Goal: Task Accomplishment & Management: Manage account settings

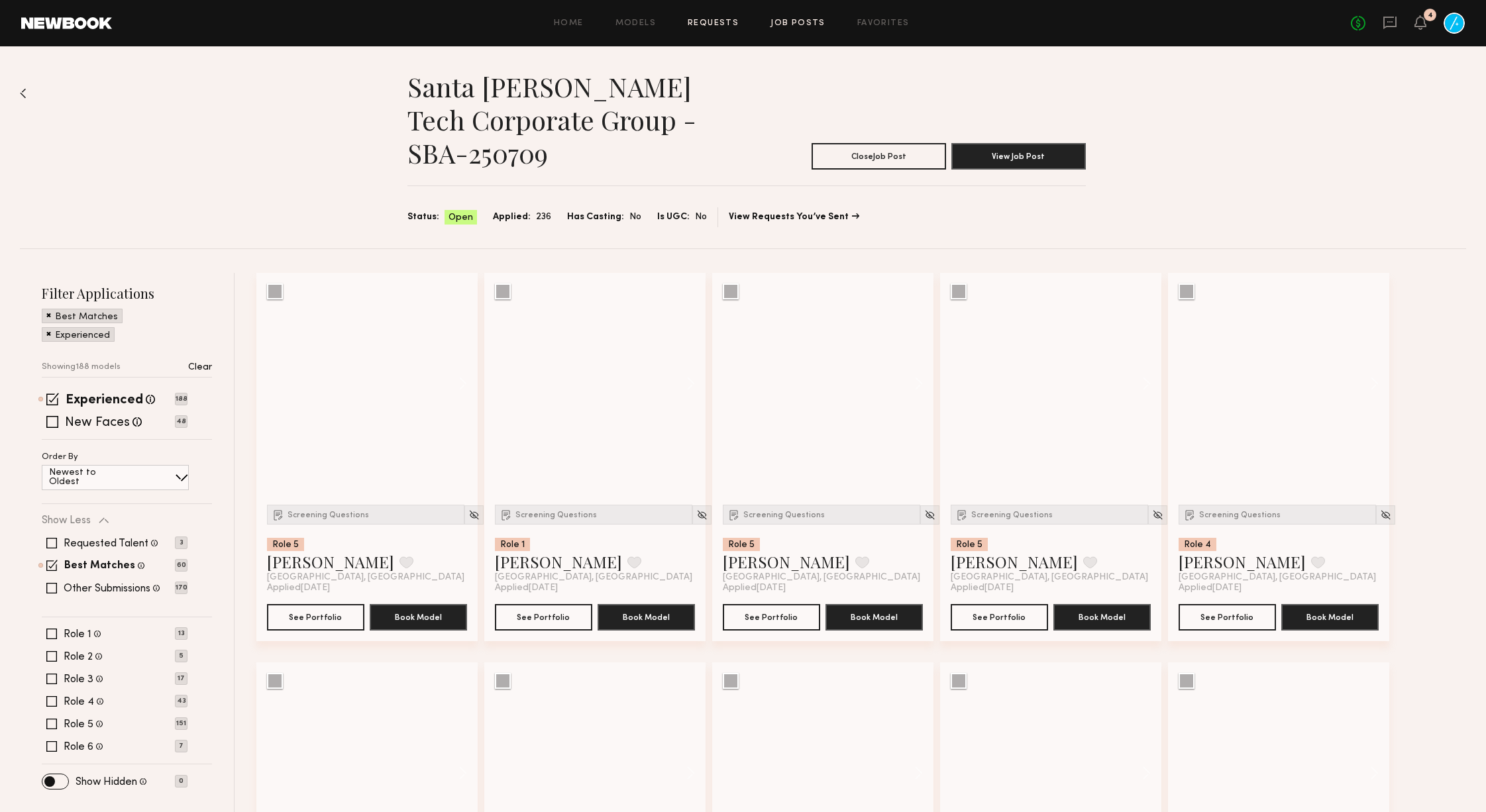
click at [723, 21] on link "Requests" at bounding box center [713, 23] width 51 height 9
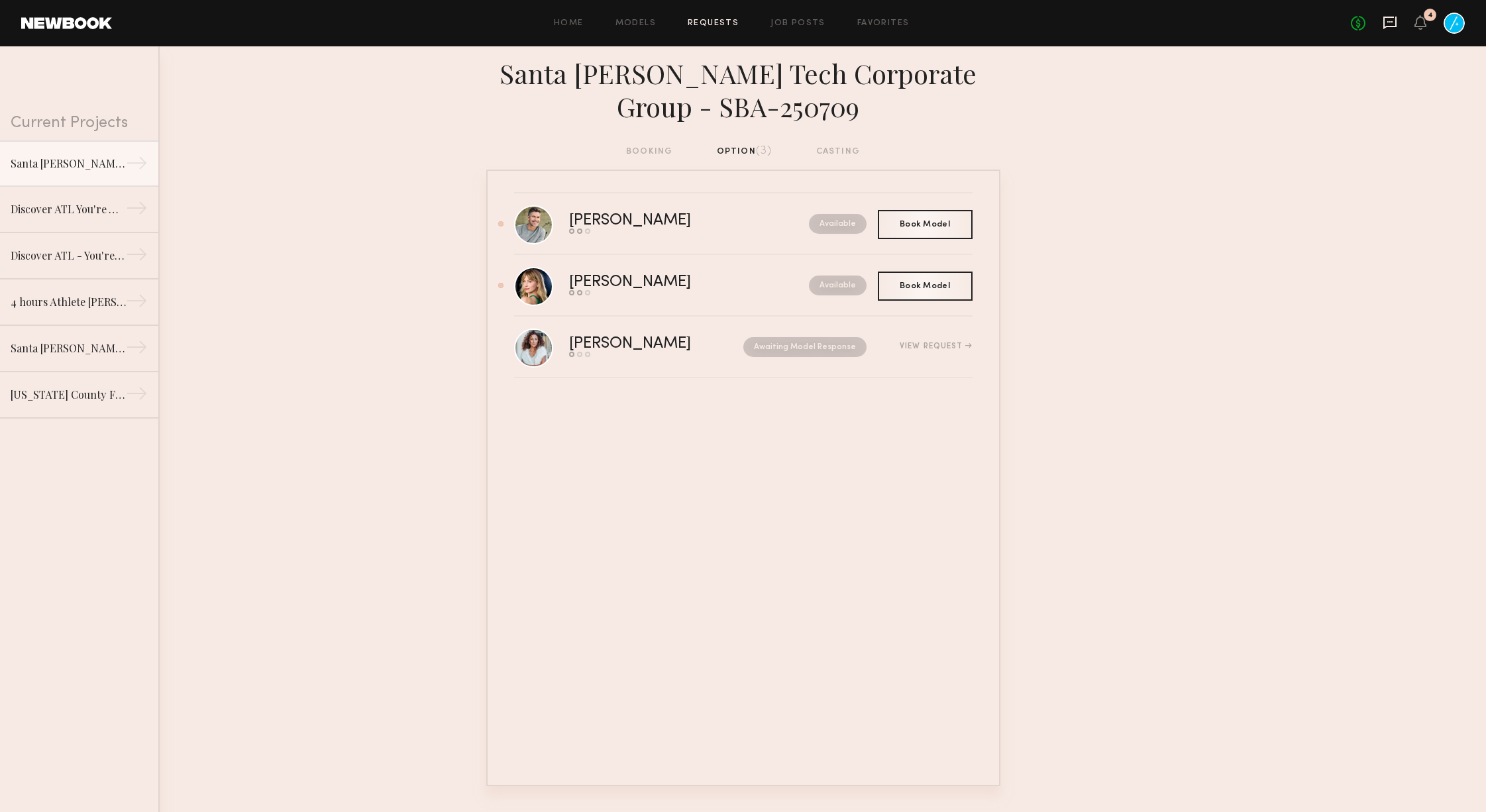
click at [1382, 22] on icon at bounding box center [1390, 23] width 15 height 15
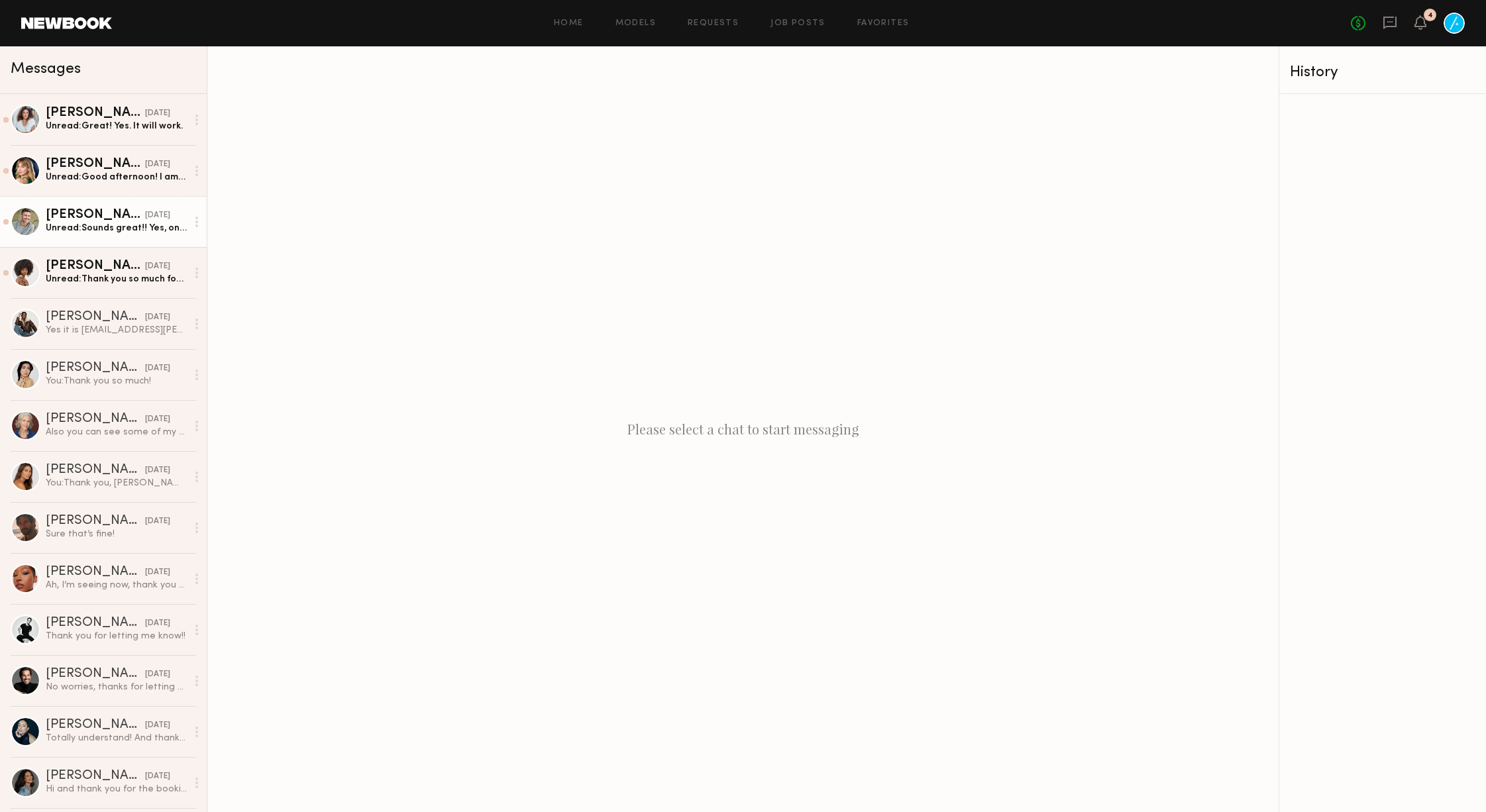
click at [88, 227] on div "Unread: Sounds great!! Yes, on clean shaven 👍 My number is: [PHONE_NUMBER] Rega…" at bounding box center [116, 228] width 141 height 13
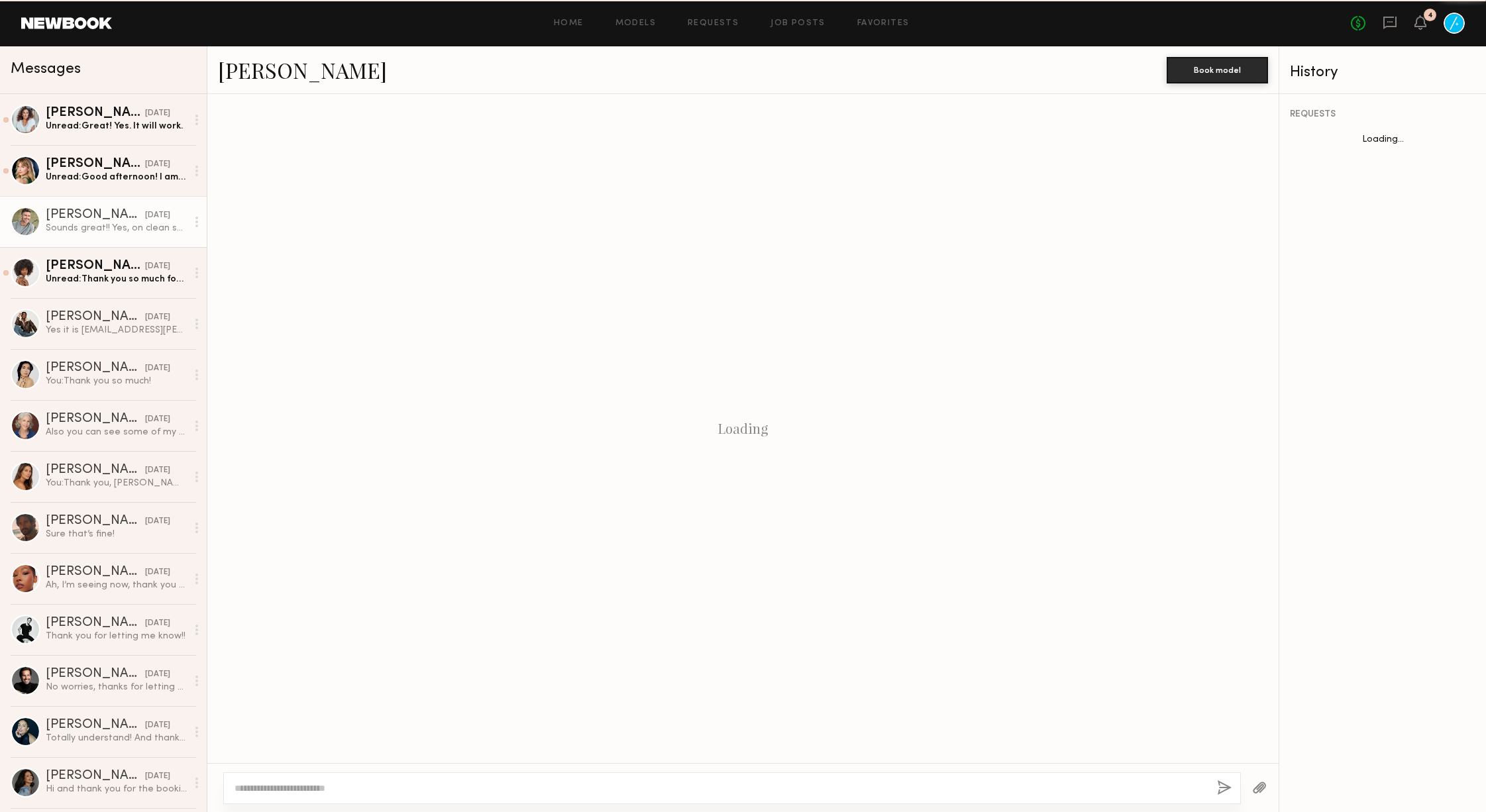
scroll to position [41, 0]
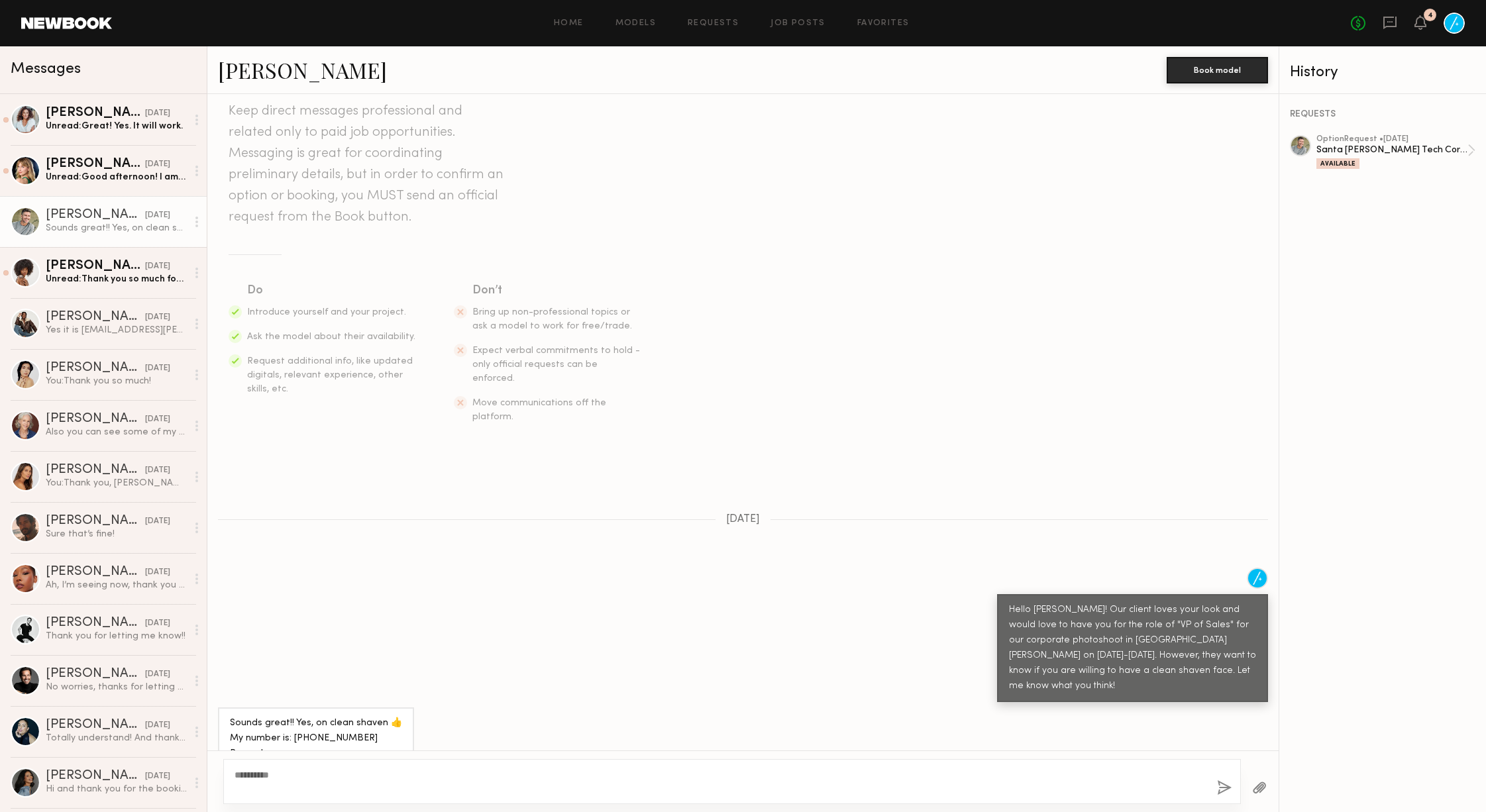
type textarea "********"
click at [1224, 788] on button "button" at bounding box center [1225, 788] width 15 height 16
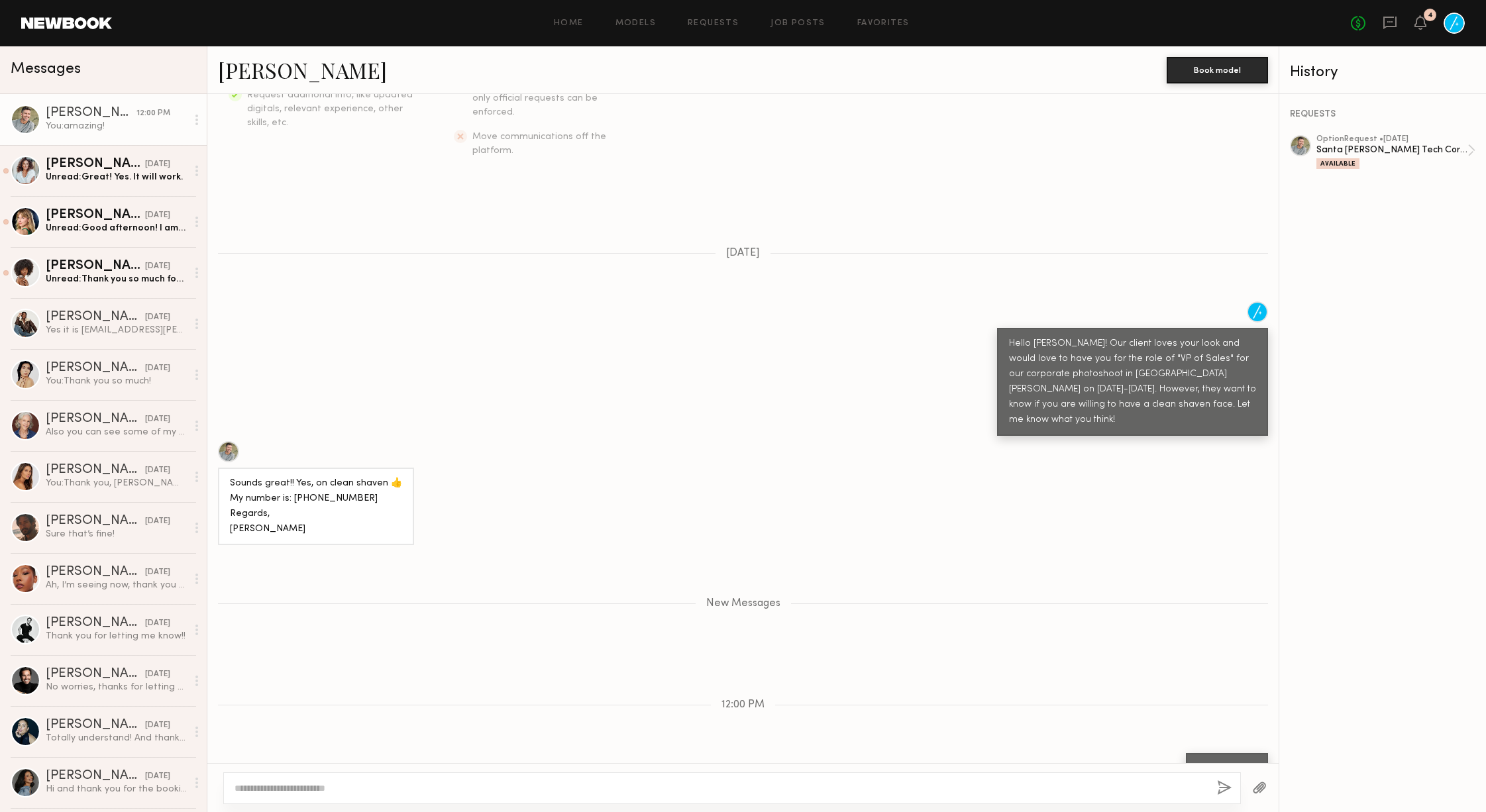
click at [81, 120] on div "You: amazing!" at bounding box center [116, 126] width 141 height 13
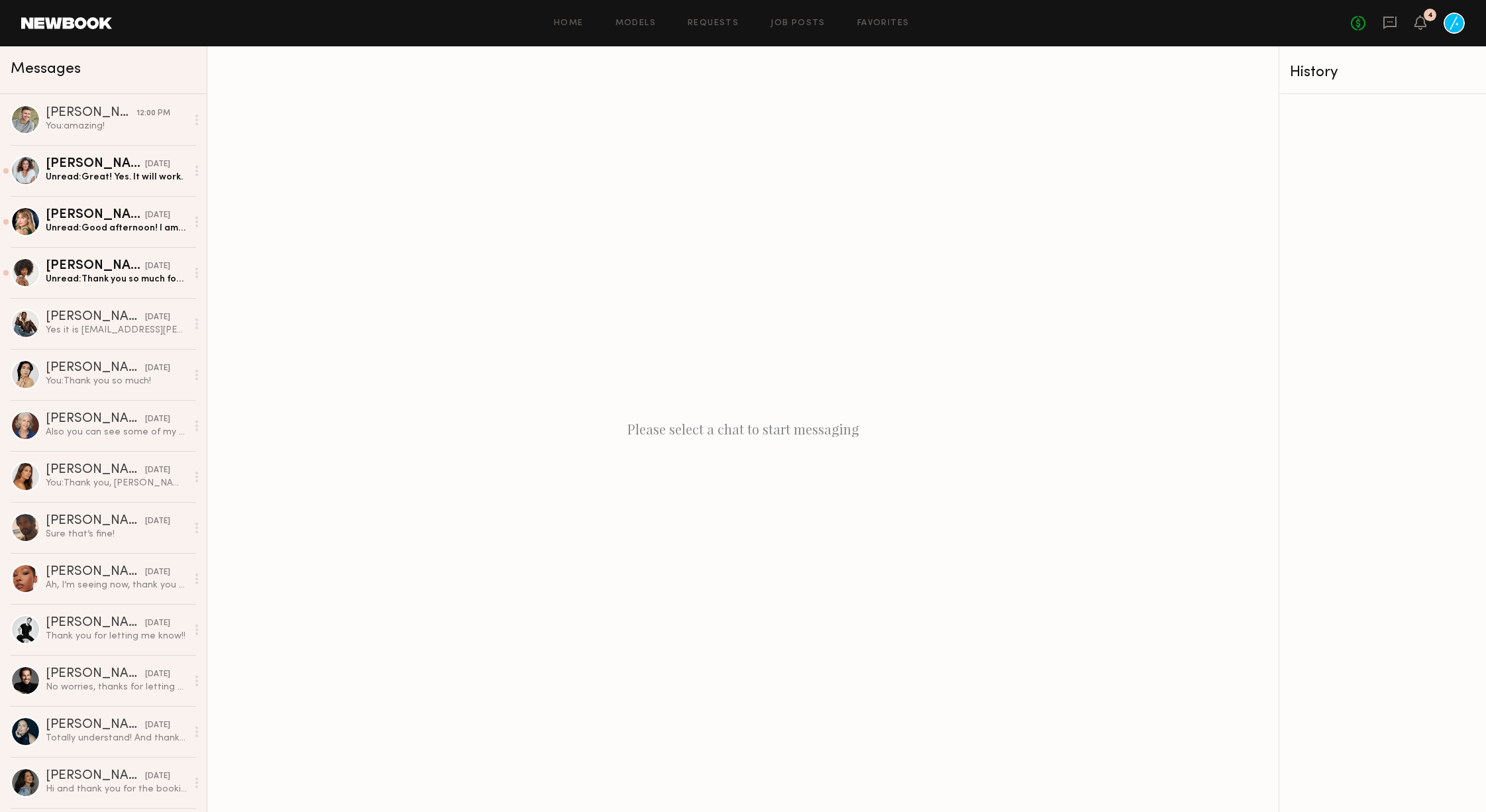
click at [715, 17] on div "Home Models Requests Job Posts Favorites Sign Out No fees up to $5,000 4" at bounding box center [788, 23] width 1353 height 21
click at [713, 19] on link "Requests" at bounding box center [713, 23] width 51 height 9
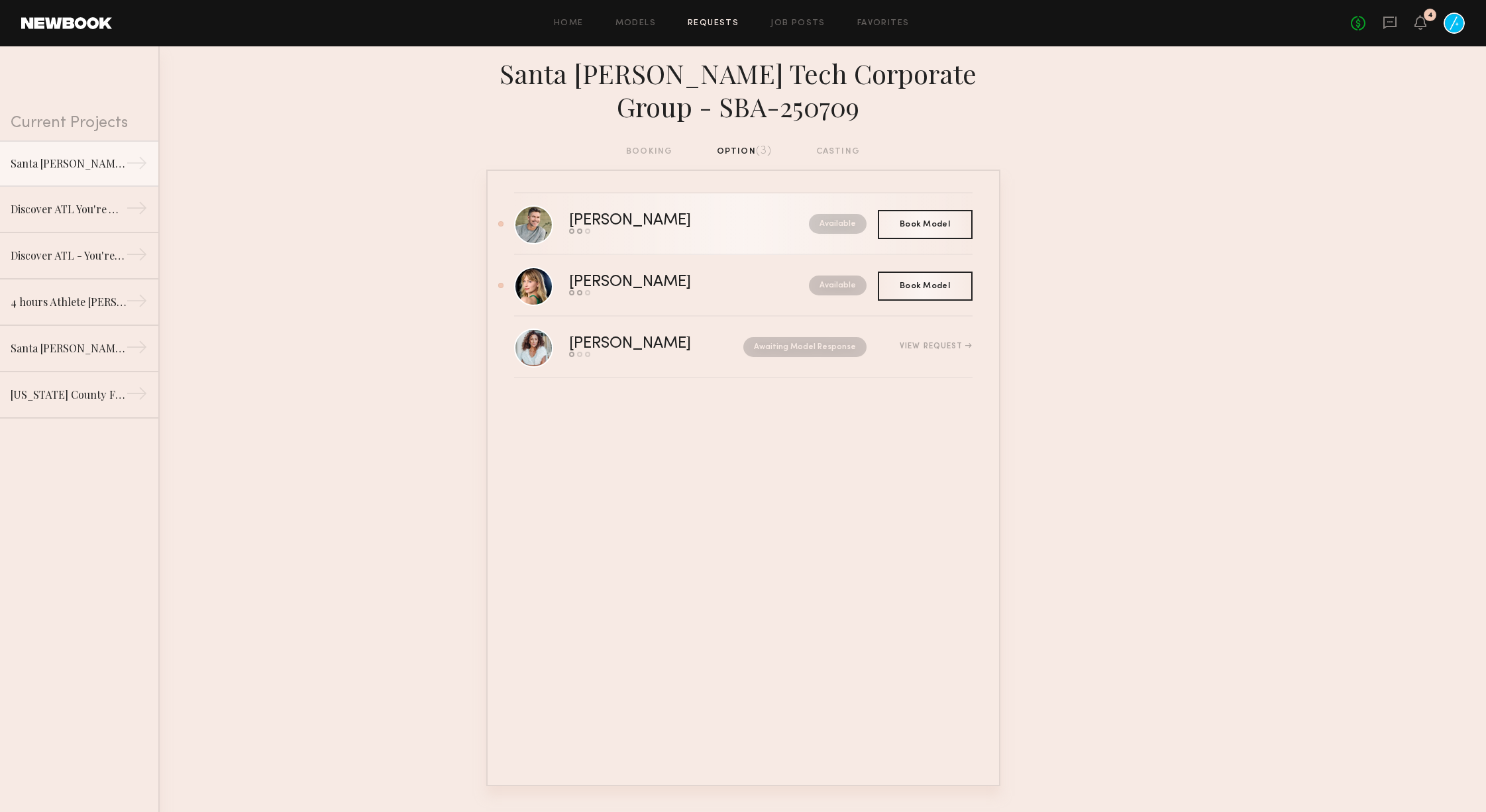
click at [616, 219] on div "[PERSON_NAME]" at bounding box center [659, 221] width 181 height 16
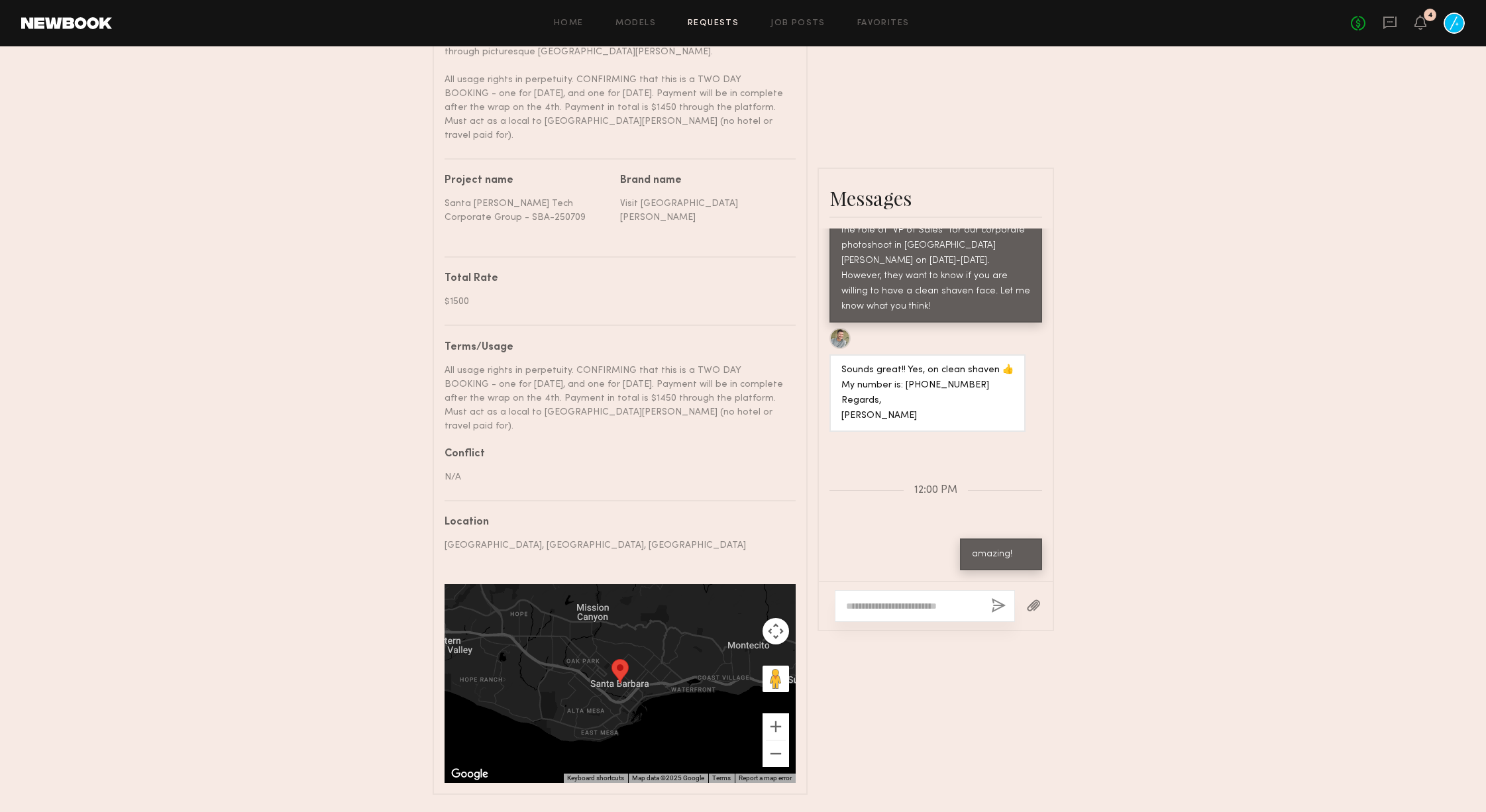
scroll to position [596, 0]
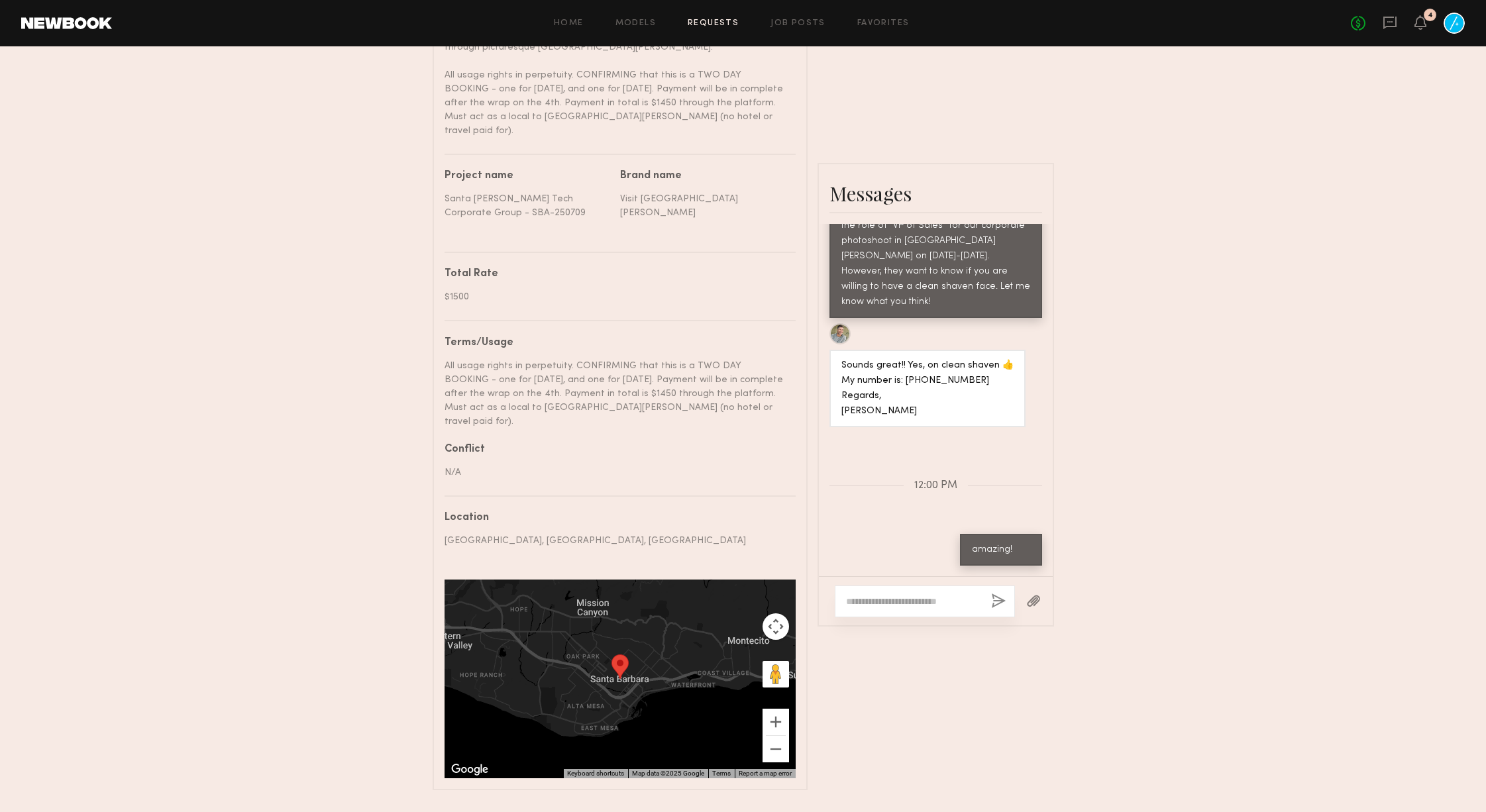
click at [890, 595] on textarea at bounding box center [913, 602] width 135 height 14
type textarea "*"
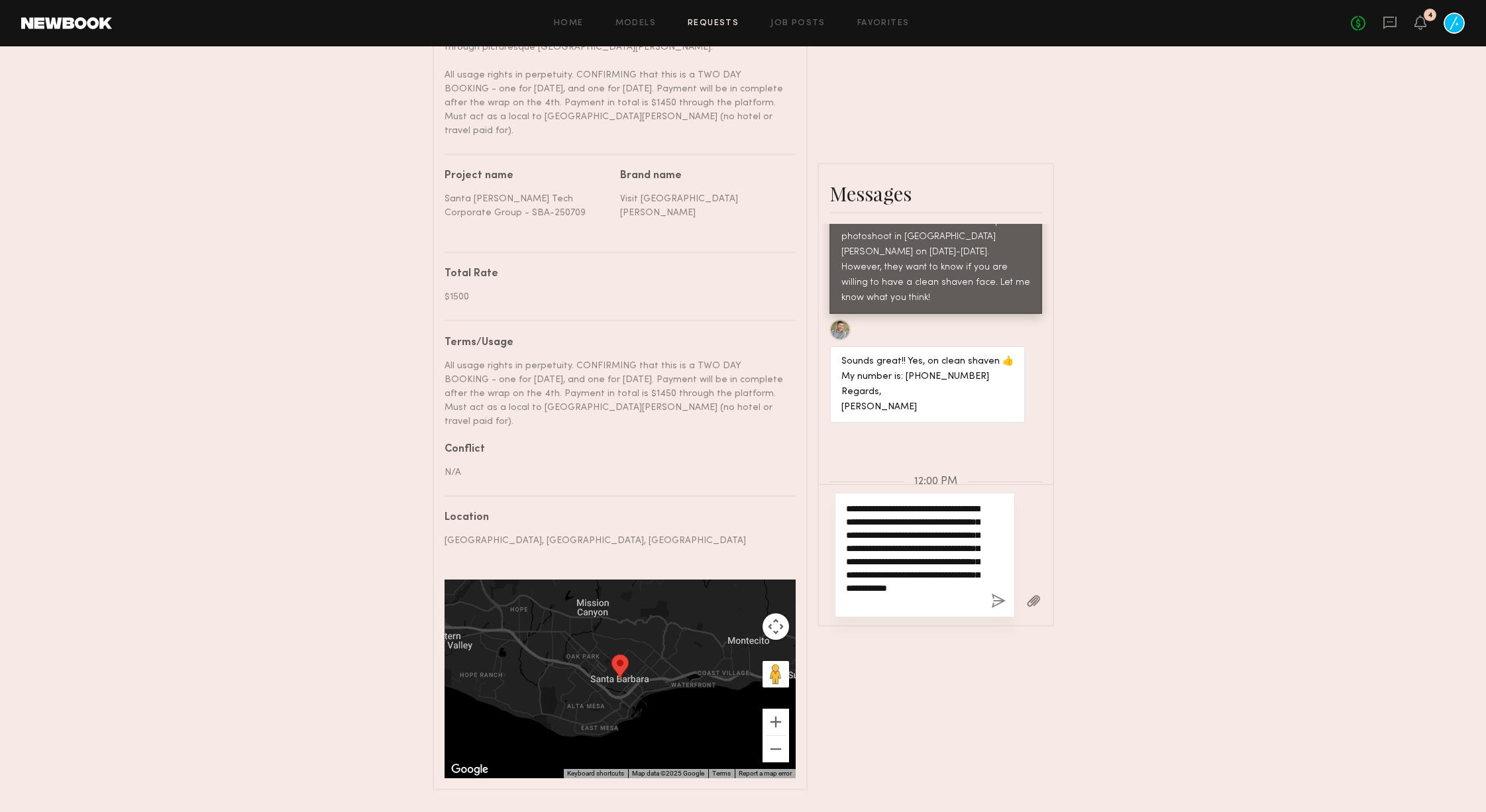
scroll to position [12, 0]
click at [917, 538] on textarea "**********" at bounding box center [913, 555] width 135 height 106
click at [919, 582] on textarea "**********" at bounding box center [913, 555] width 135 height 106
type textarea "**********"
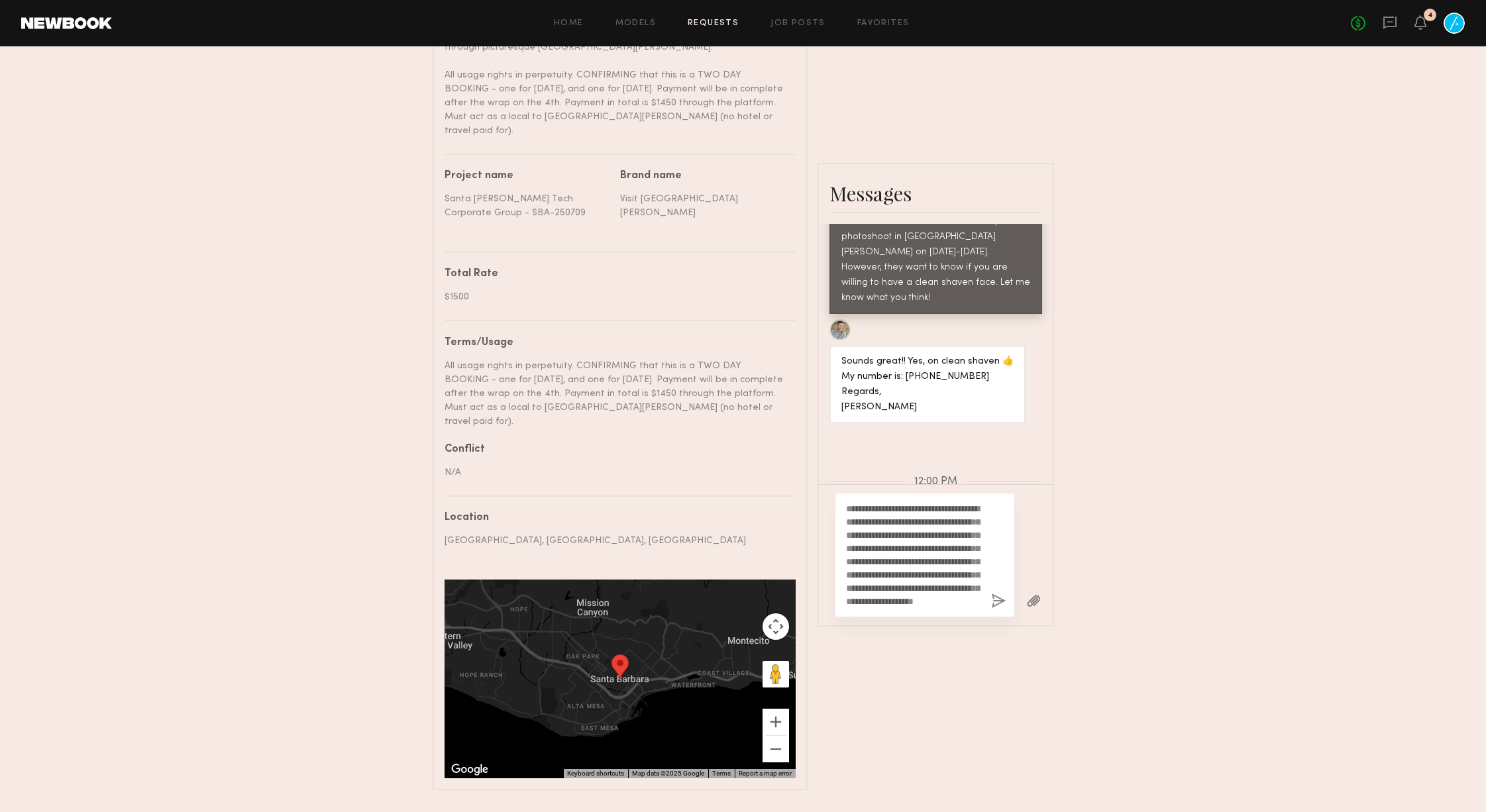
click at [1001, 593] on button "button" at bounding box center [999, 602] width 15 height 16
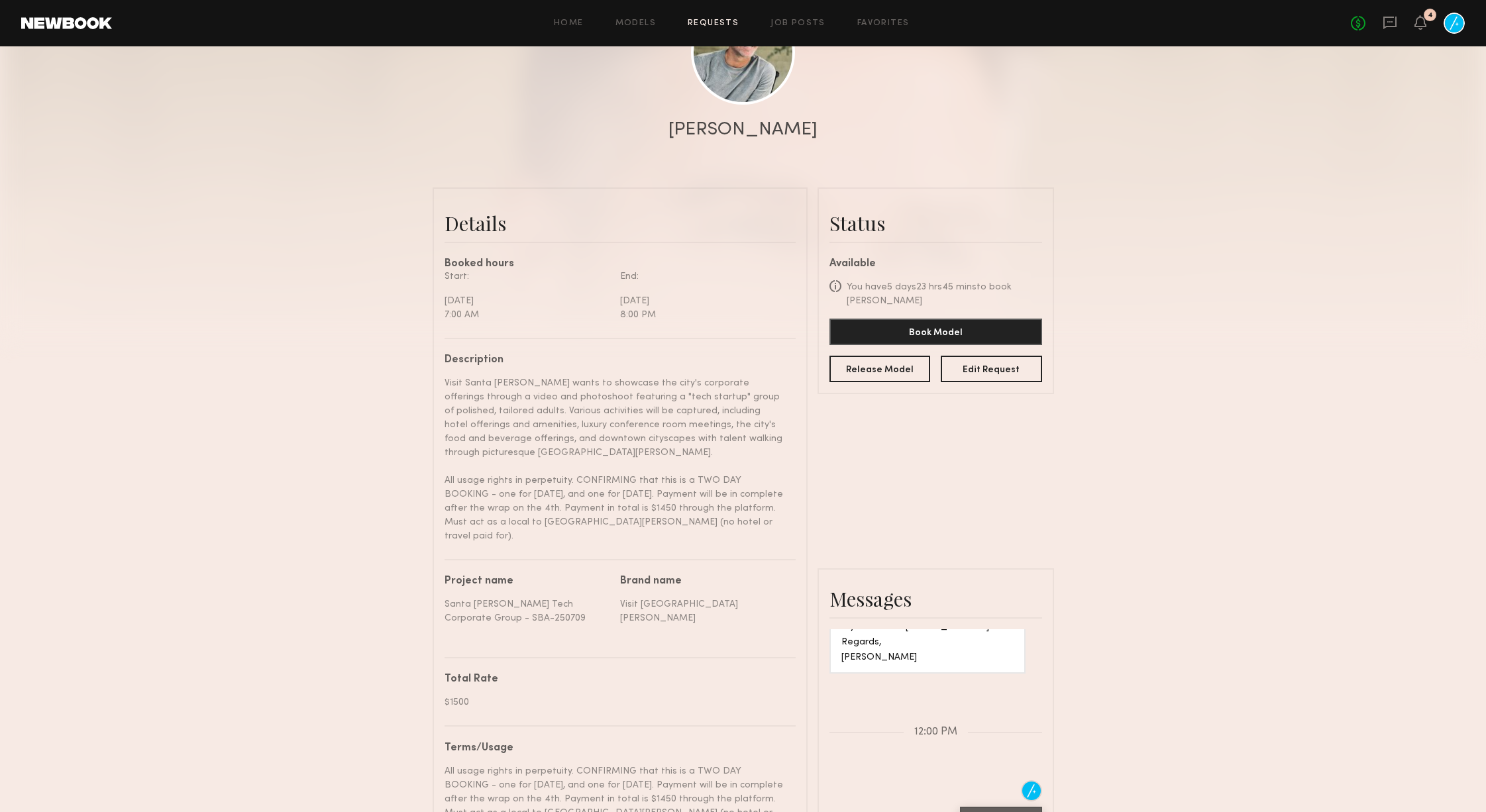
scroll to position [0, 0]
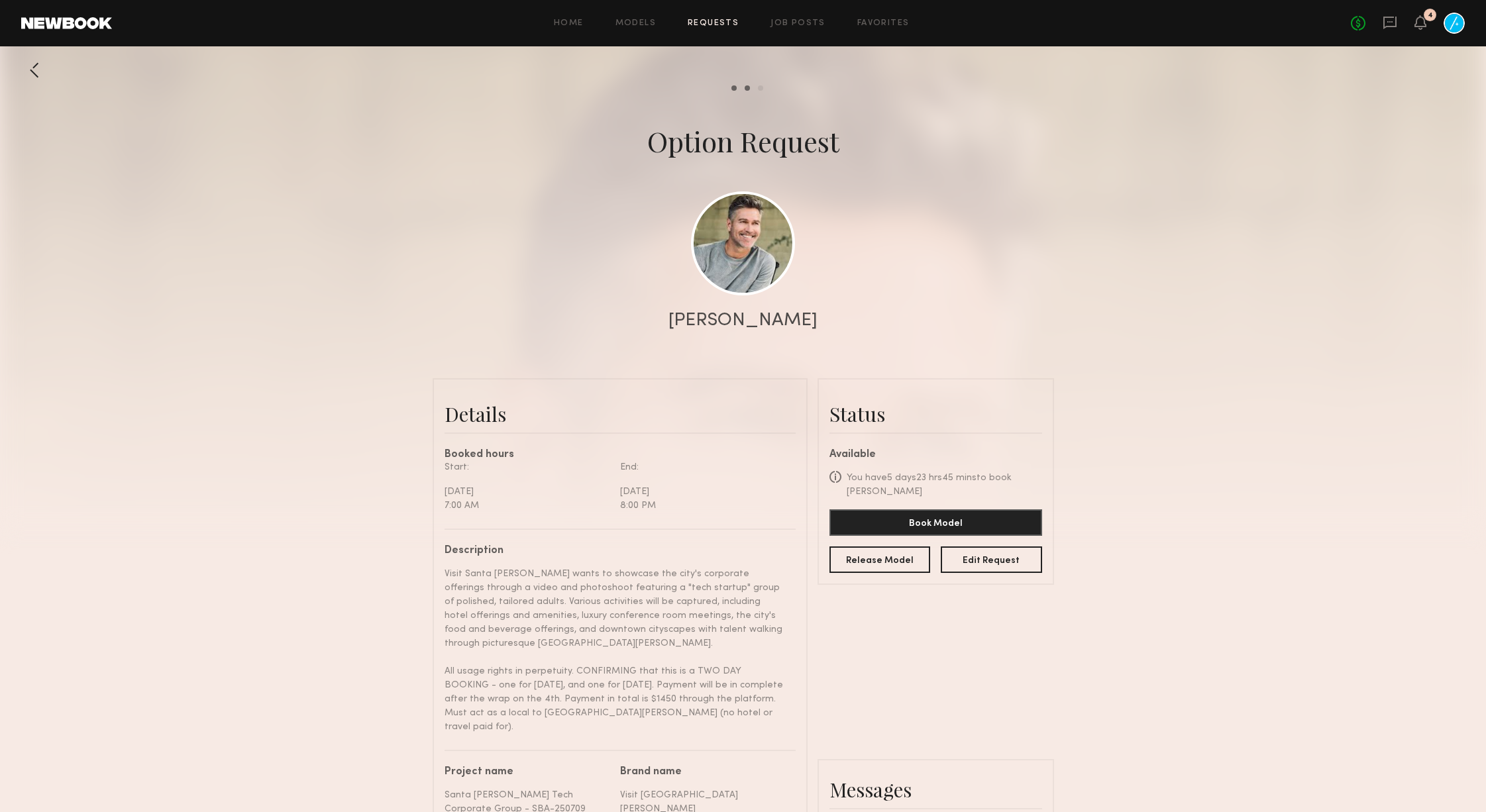
click at [722, 20] on link "Requests" at bounding box center [713, 23] width 51 height 9
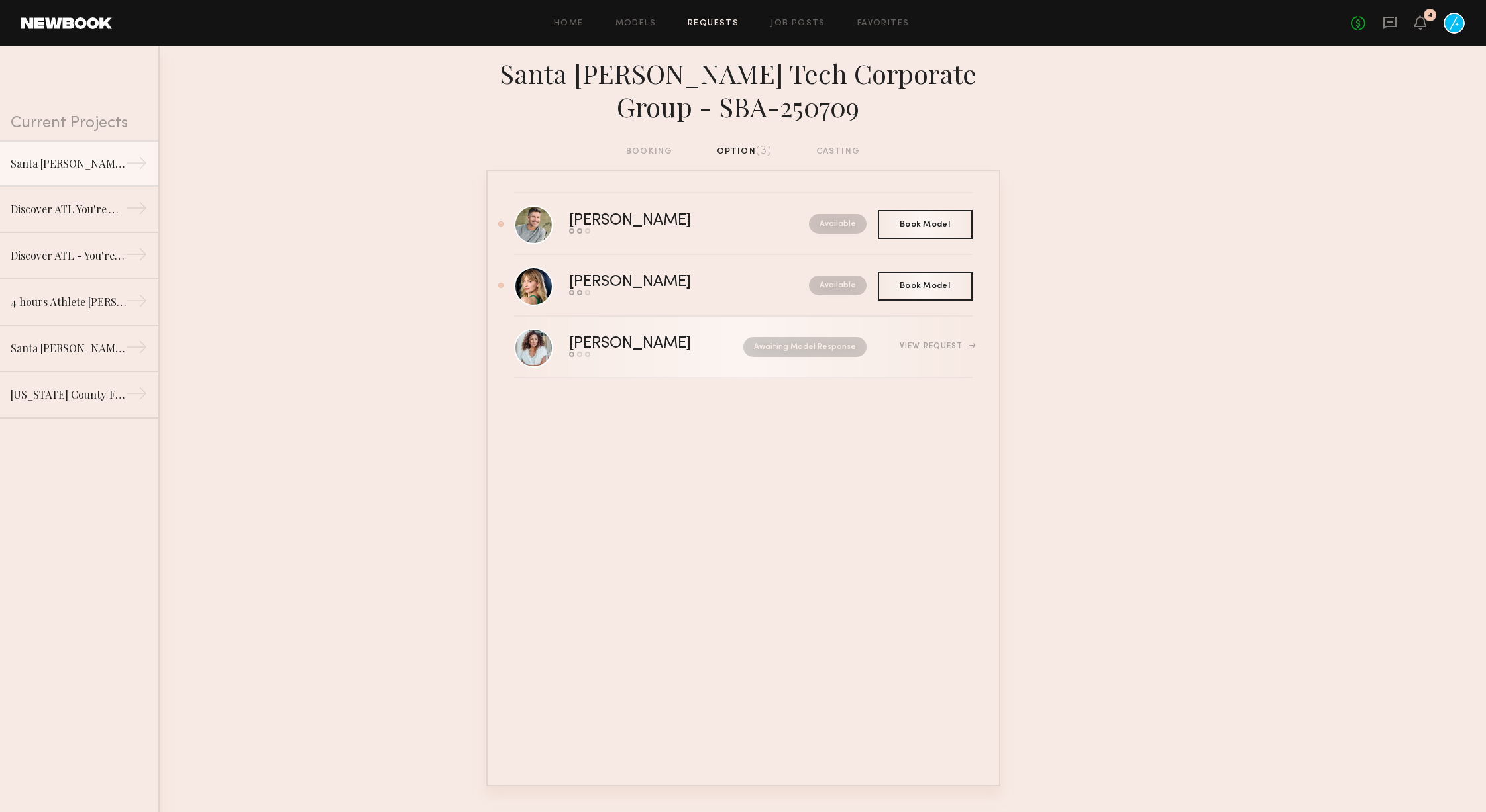
click at [619, 331] on link "[PERSON_NAME] Send request Model response Book model Awaiting Model Response Vi…" at bounding box center [744, 347] width 459 height 62
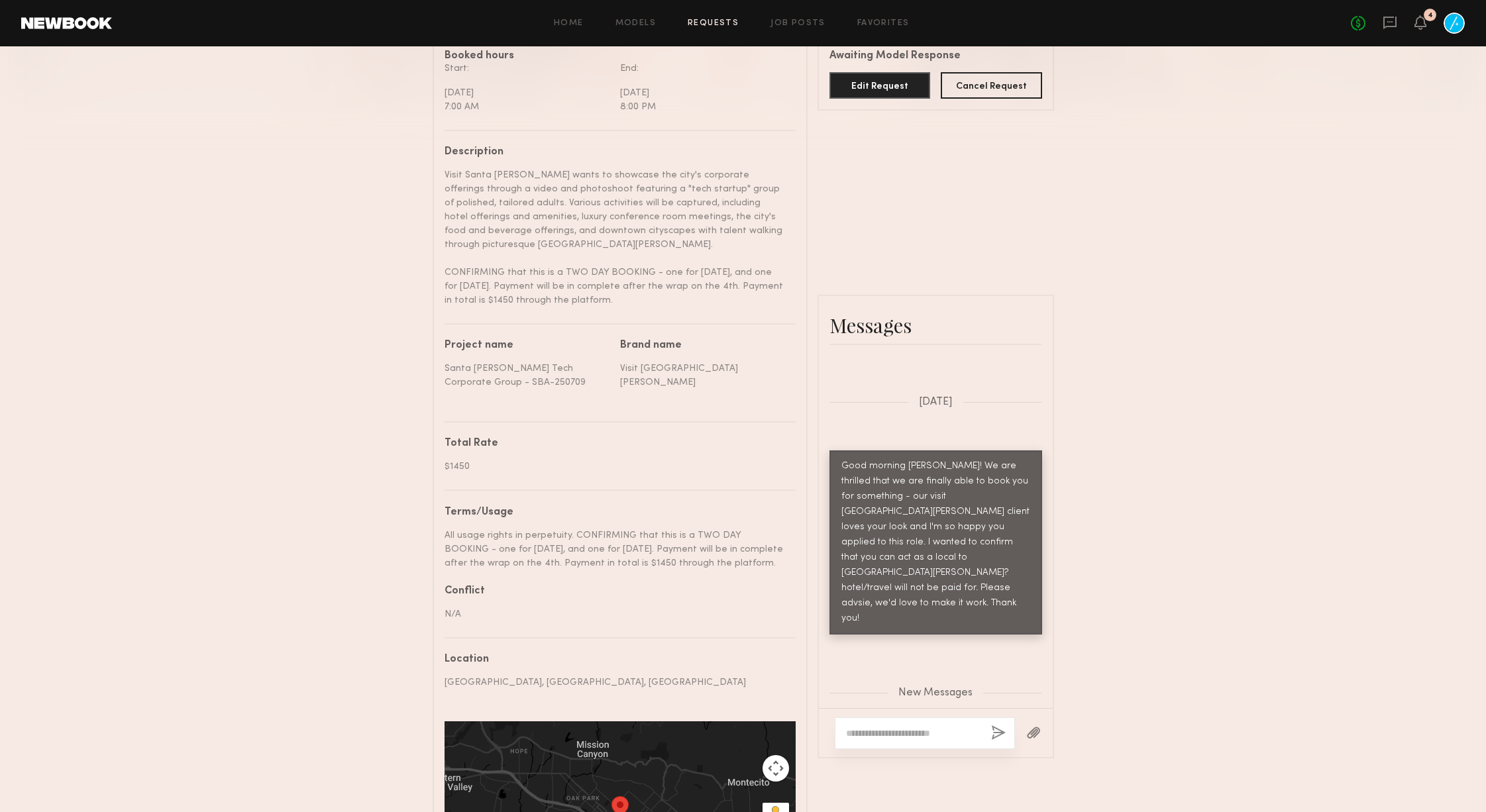
scroll to position [436, 0]
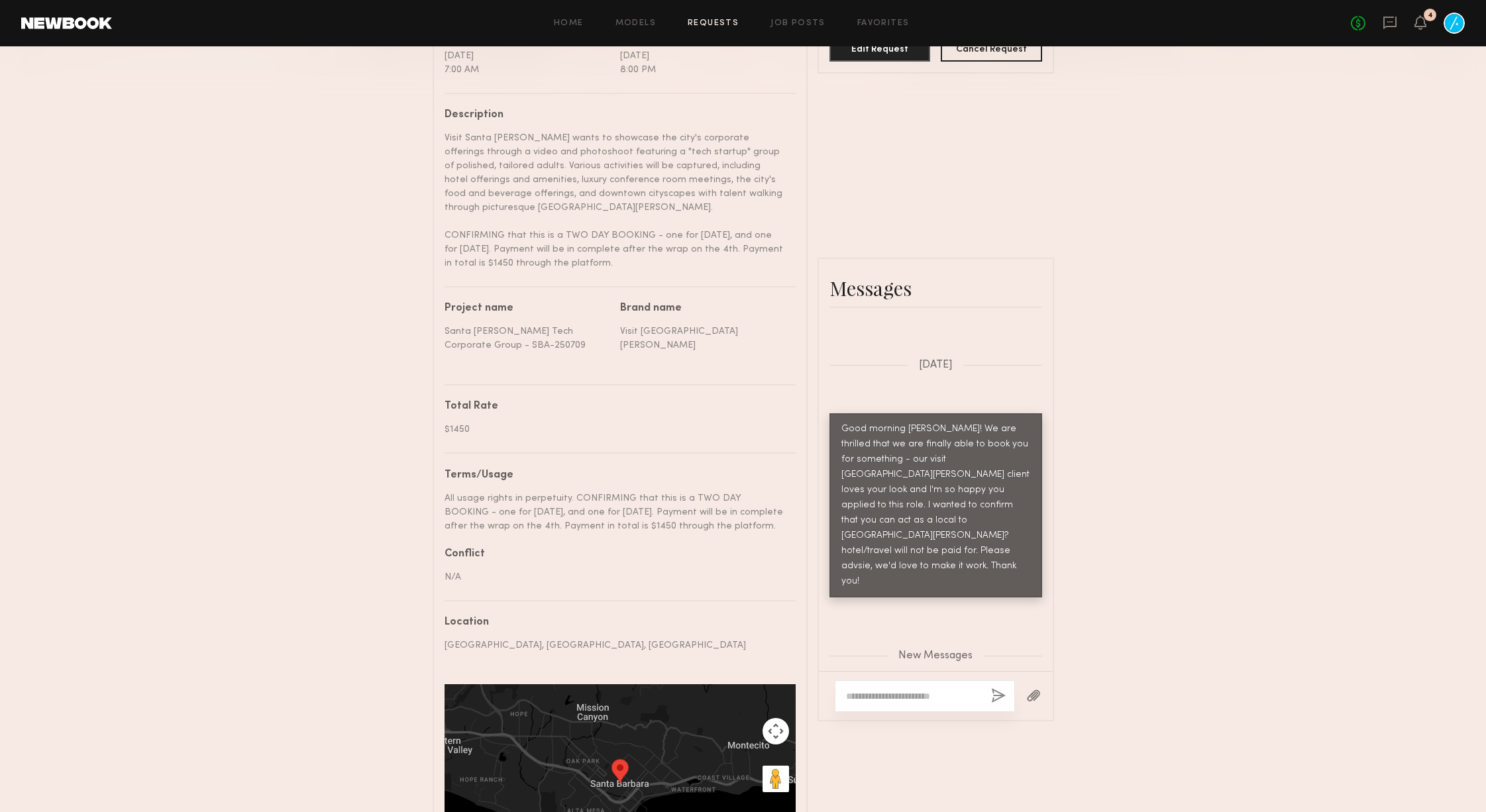
click at [902, 681] on div at bounding box center [925, 696] width 180 height 32
click at [901, 690] on textarea at bounding box center [913, 696] width 135 height 14
type textarea "**********"
click at [995, 688] on button "button" at bounding box center [999, 696] width 15 height 16
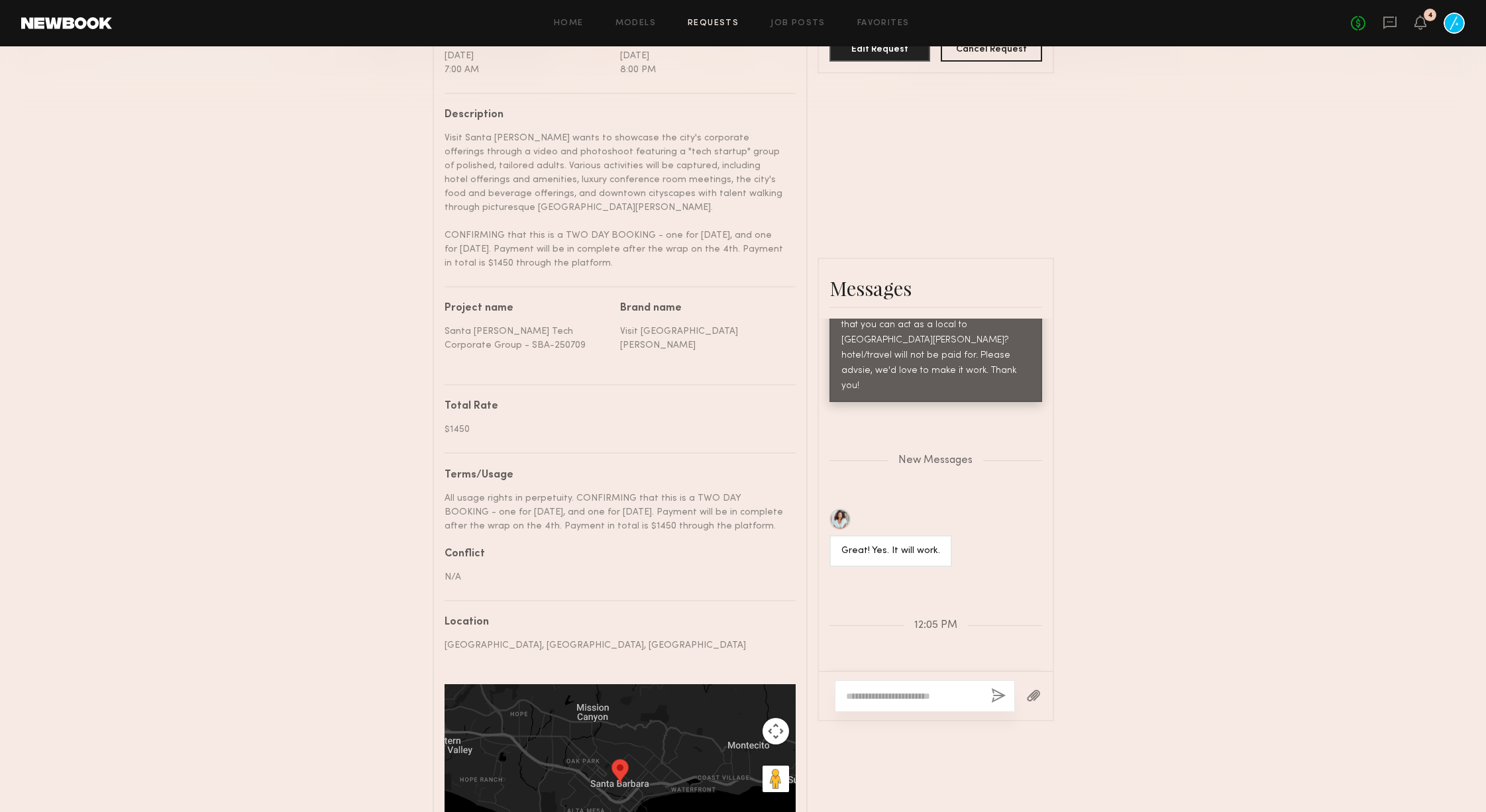
click at [715, 19] on link "Requests" at bounding box center [713, 23] width 51 height 9
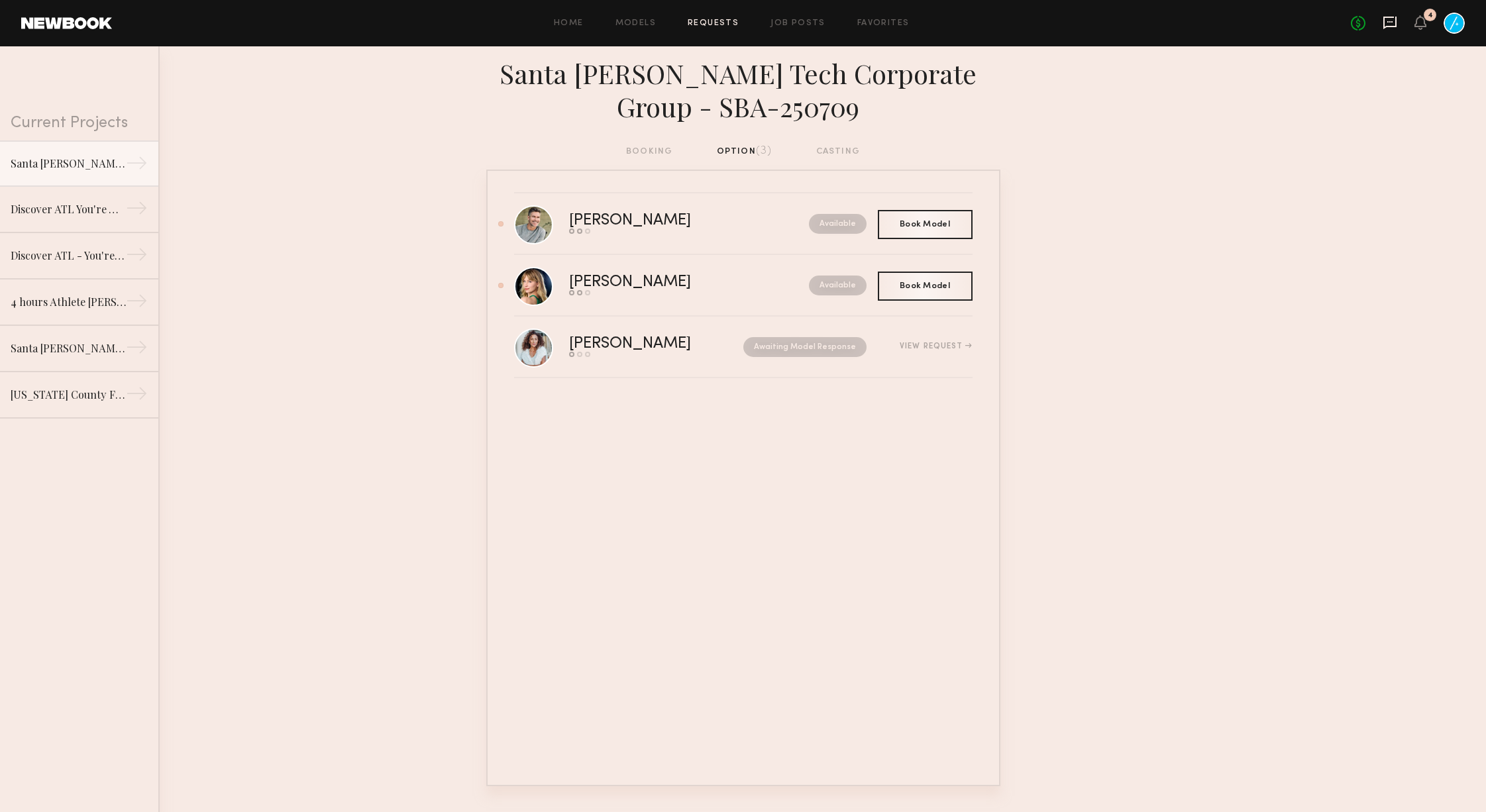
click at [1385, 22] on icon at bounding box center [1390, 23] width 15 height 15
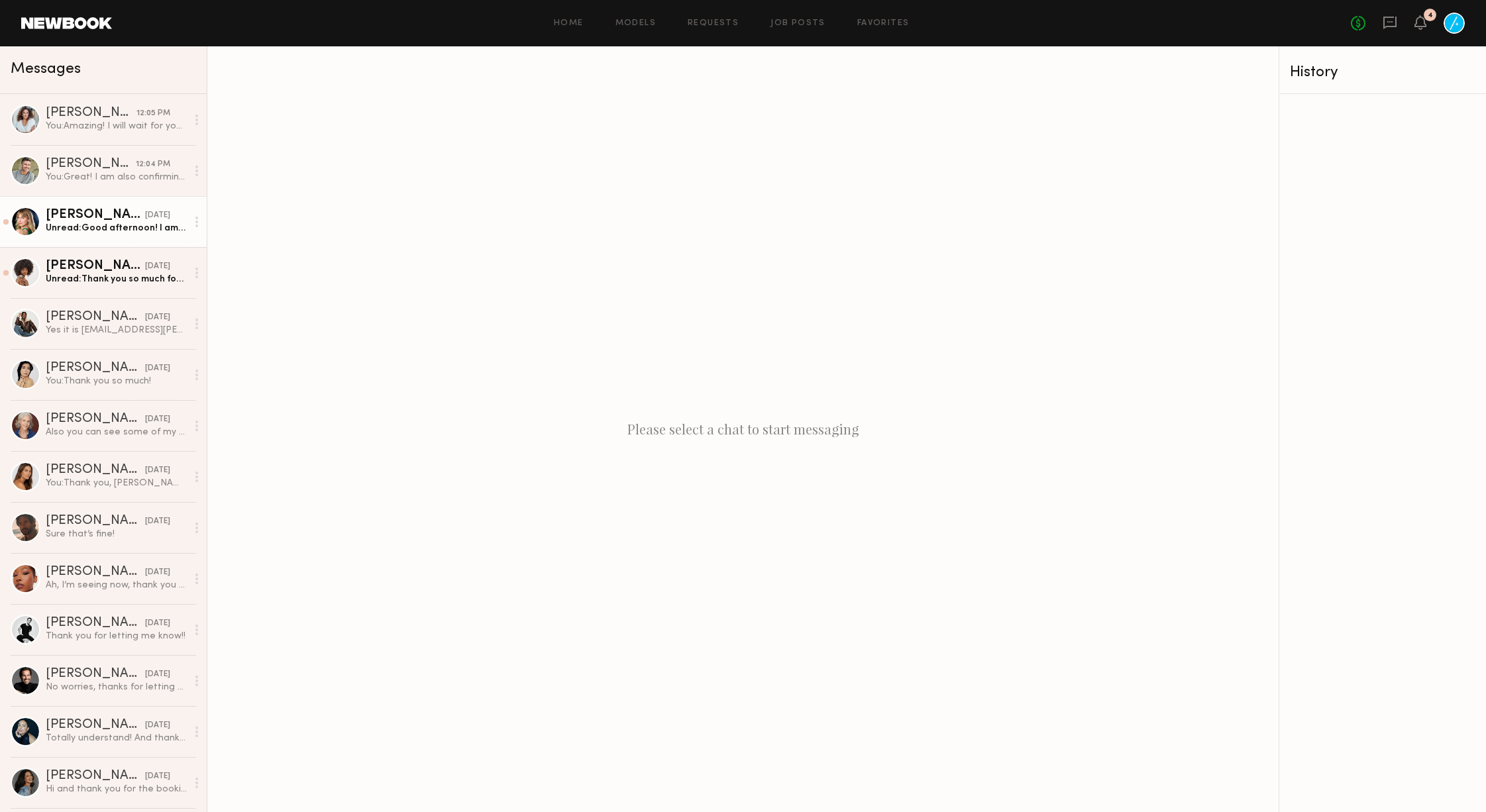
click at [118, 210] on div "[PERSON_NAME]" at bounding box center [95, 215] width 99 height 14
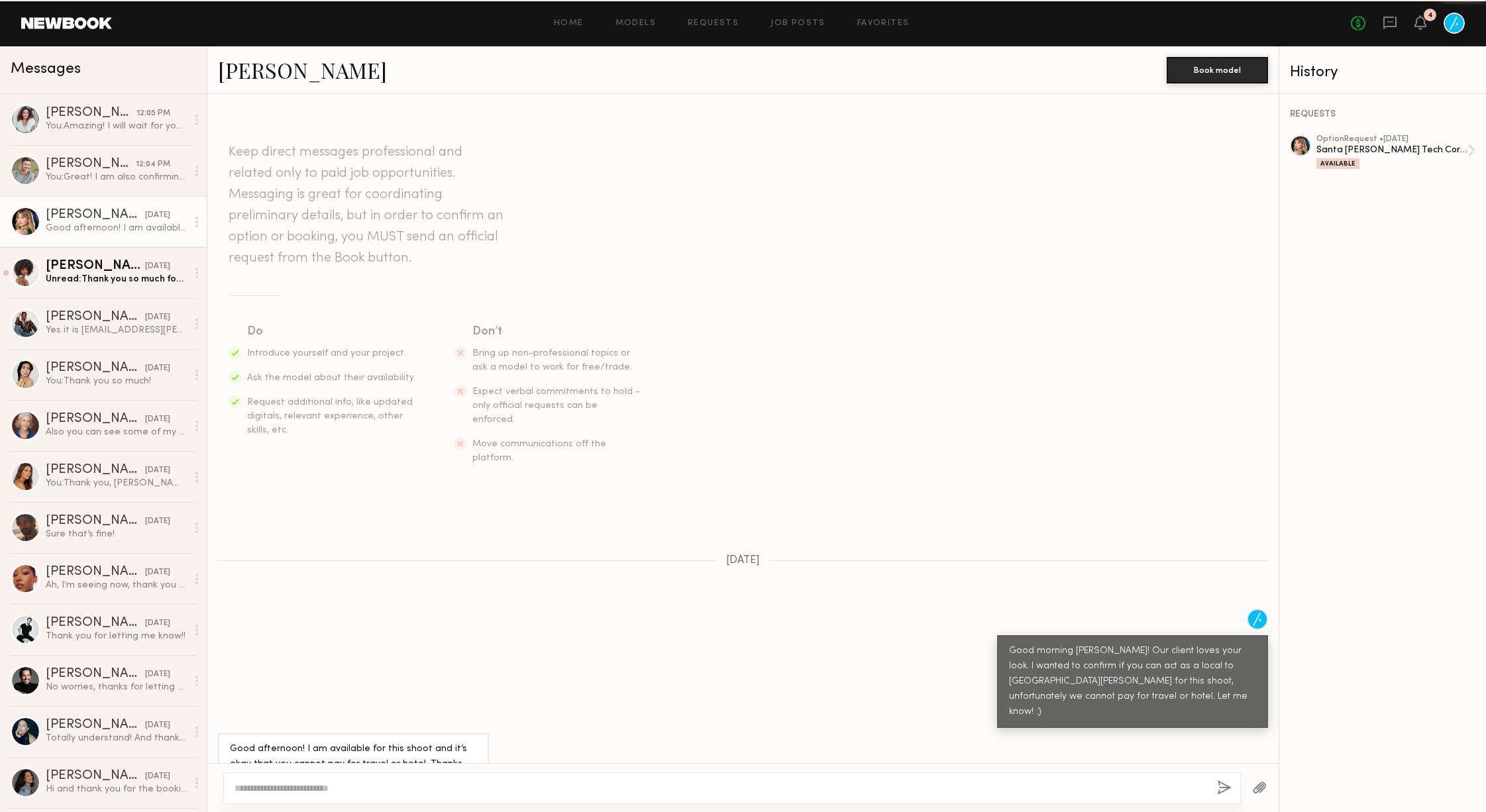
scroll to position [11, 0]
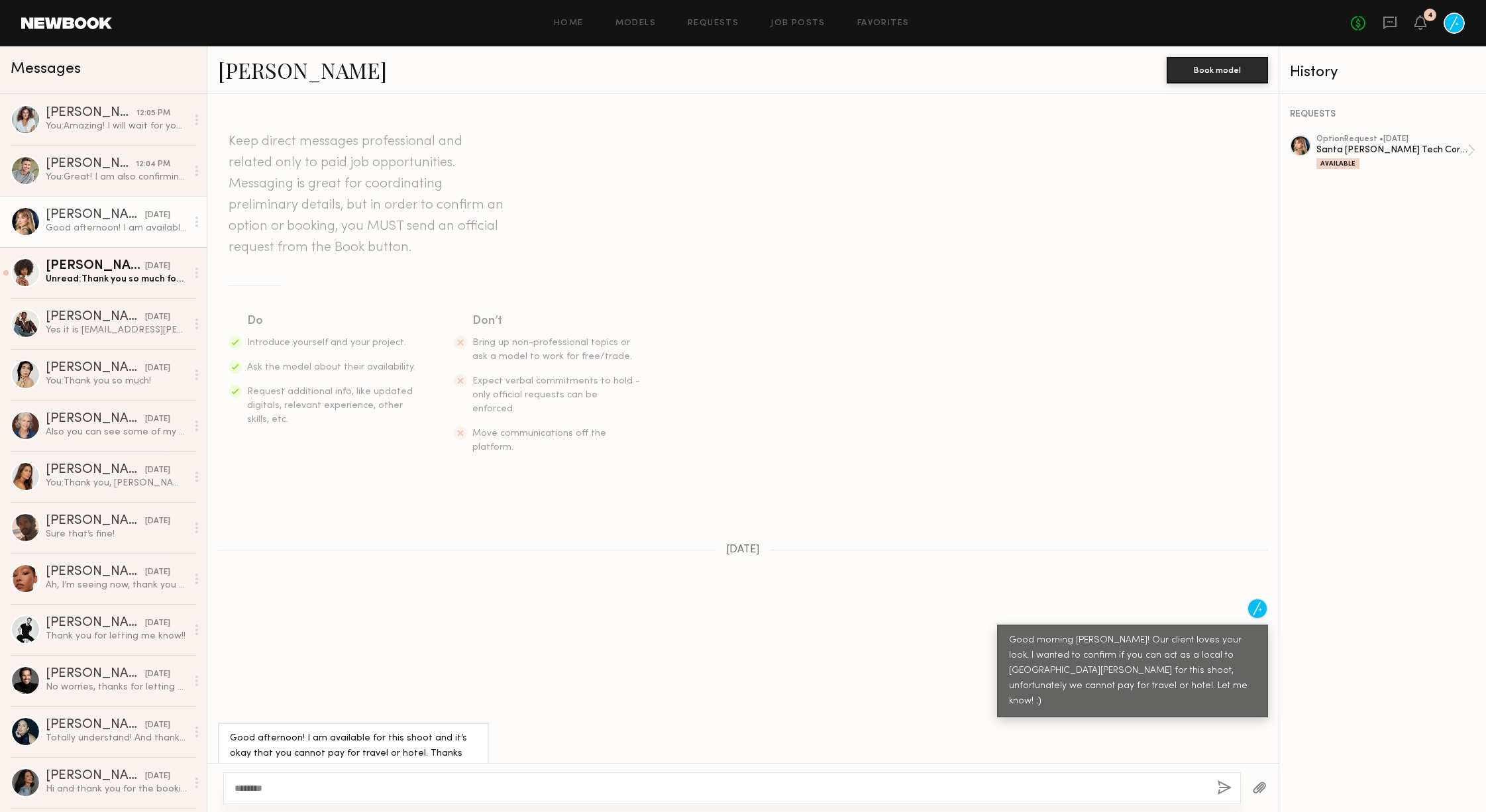
type textarea "*******"
click at [1226, 784] on button "button" at bounding box center [1225, 788] width 15 height 16
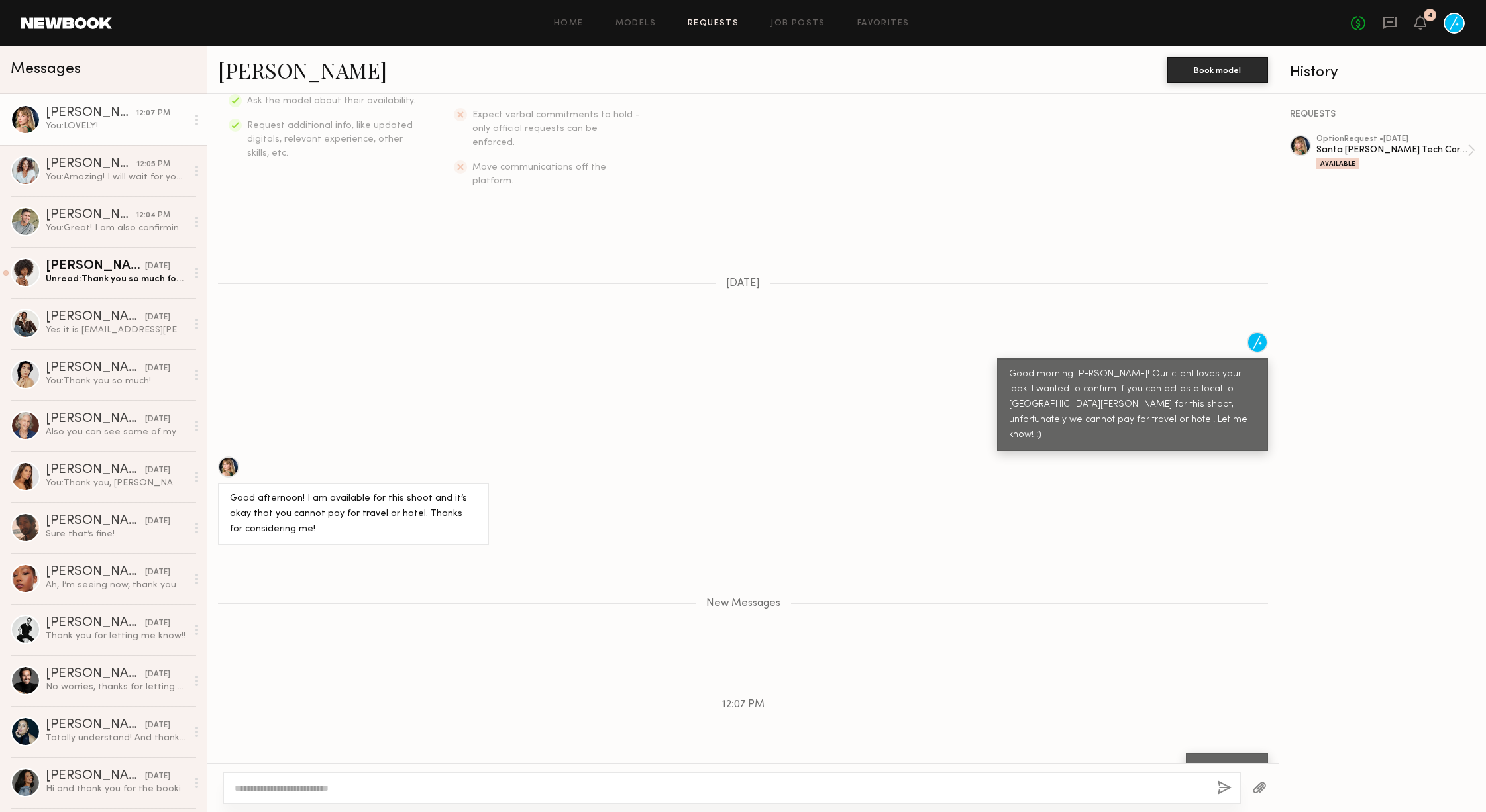
click at [708, 23] on link "Requests" at bounding box center [713, 23] width 51 height 9
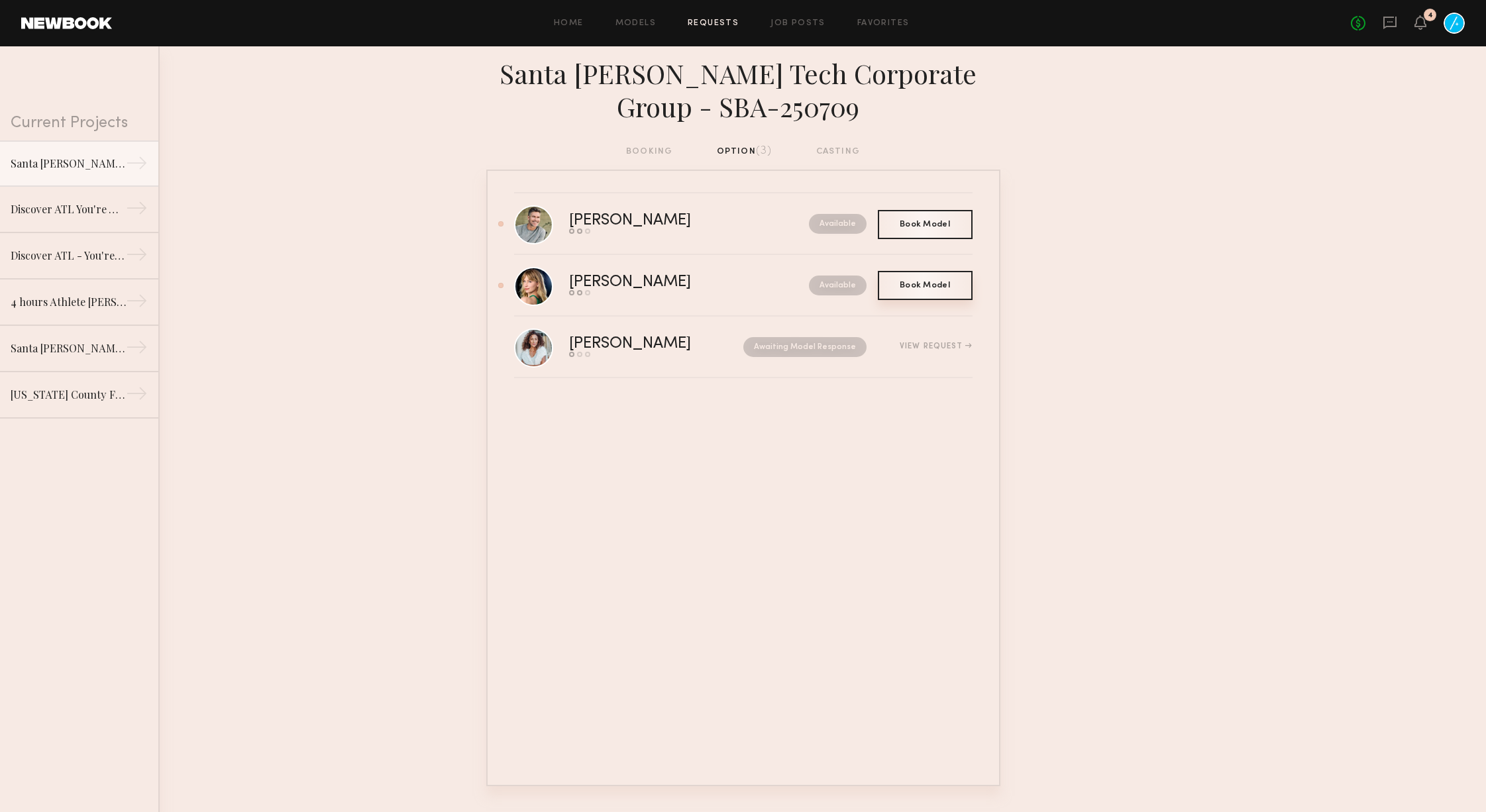
click at [931, 284] on span "Book Model" at bounding box center [925, 286] width 50 height 8
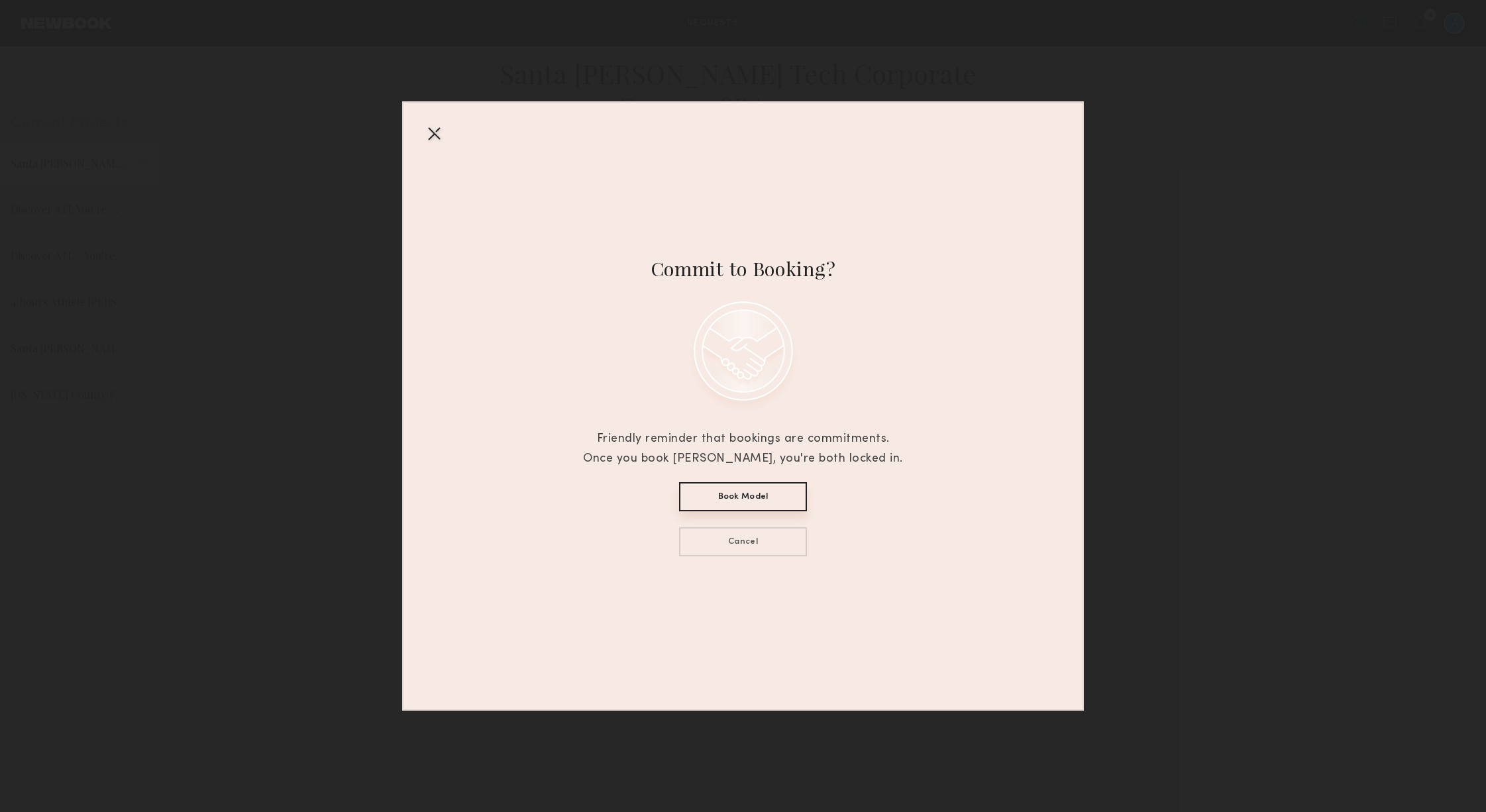
click at [764, 497] on button "Book Model" at bounding box center [743, 497] width 128 height 29
